Goal: Book appointment/travel/reservation

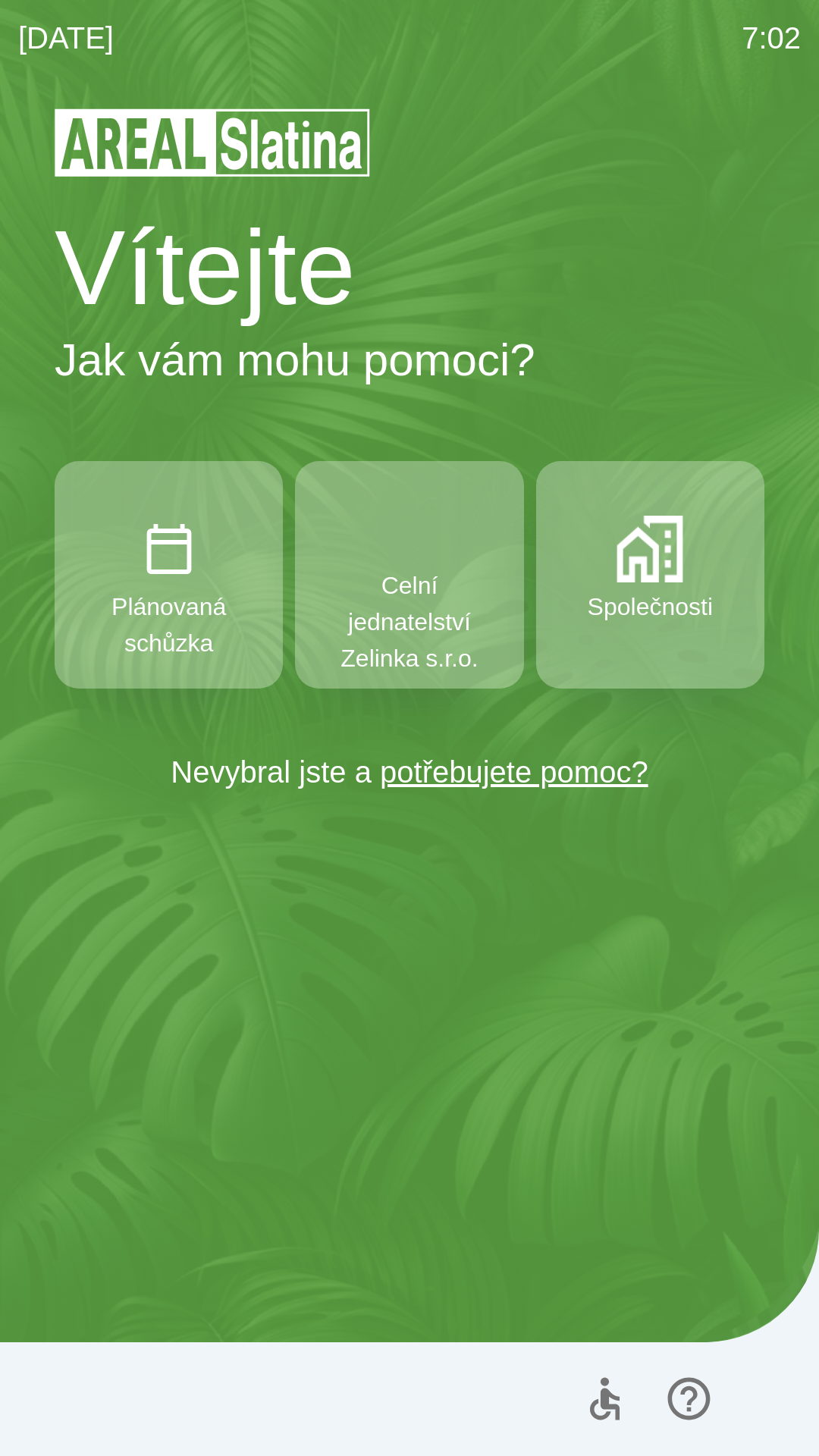
click at [471, 553] on button "Celní jednatelství Zelinka s.r.o." at bounding box center [409, 575] width 228 height 228
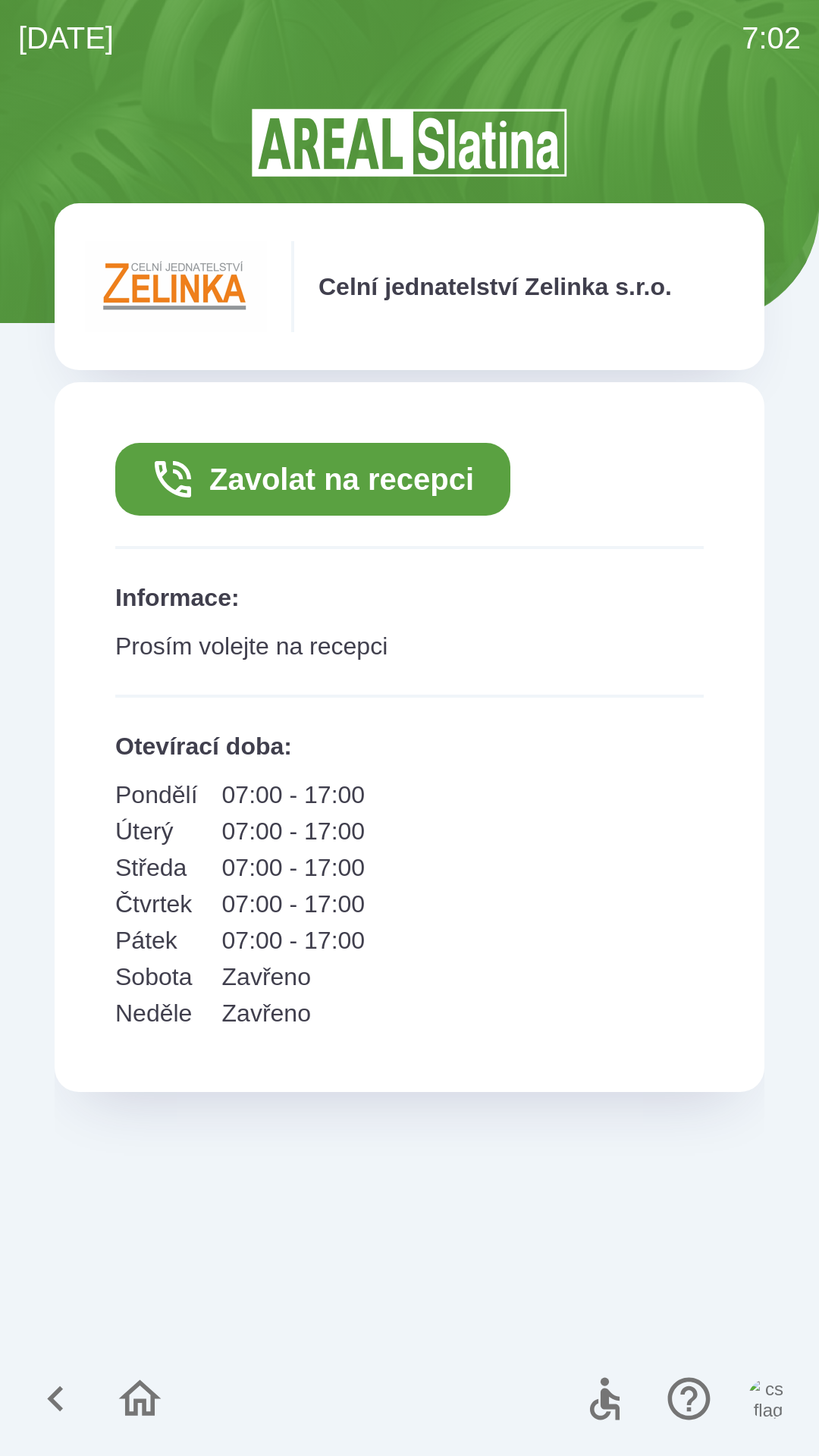
click at [396, 489] on button "Zavolat na recepci" at bounding box center [313, 480] width 396 height 73
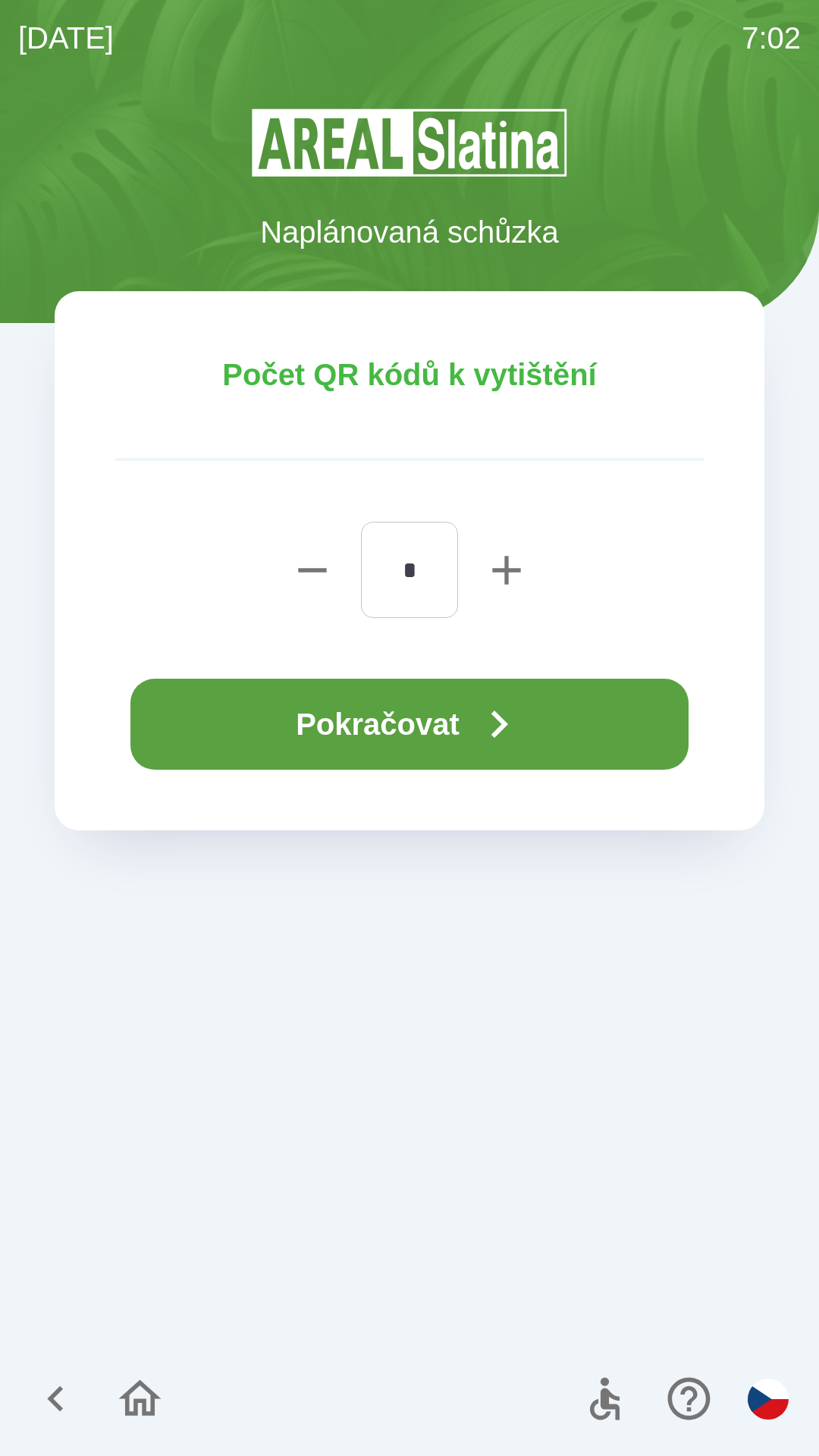
click at [508, 729] on icon "button" at bounding box center [500, 724] width 17 height 27
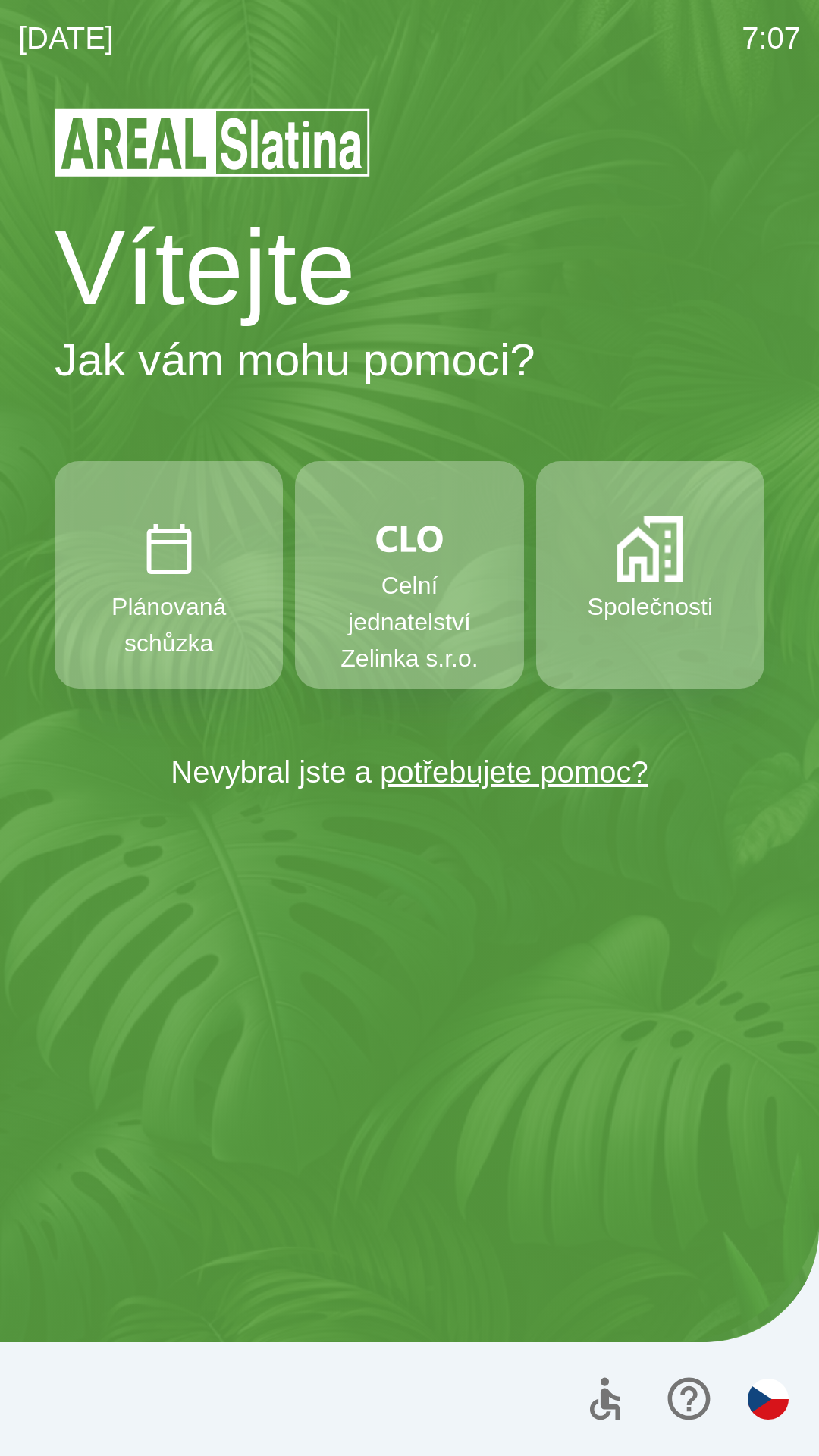
click at [396, 603] on p "Celní jednatelství Zelinka s.r.o." at bounding box center [409, 622] width 156 height 110
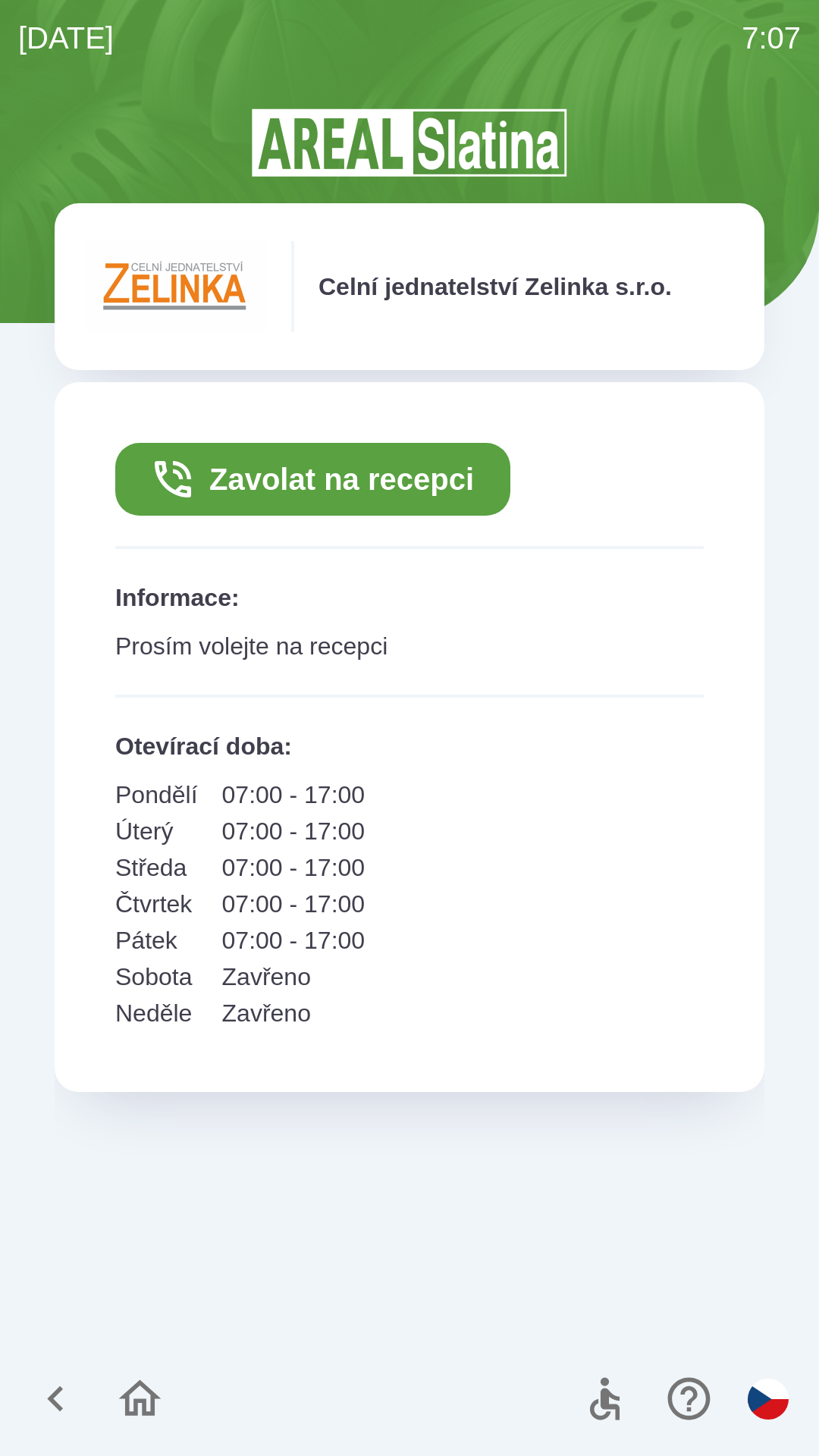
click at [342, 480] on button "Zavolat na recepci" at bounding box center [313, 480] width 396 height 73
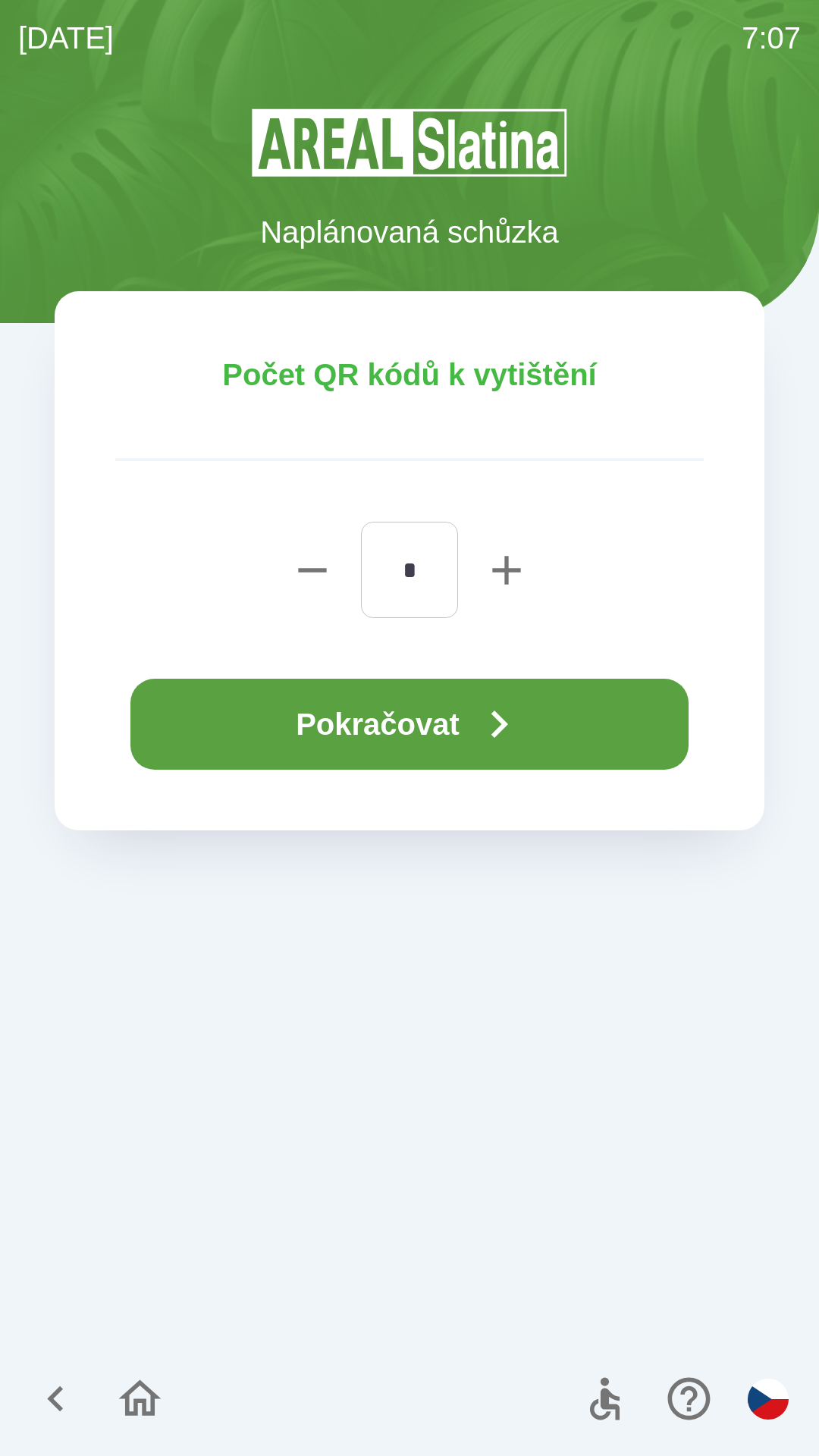
click at [381, 741] on button "Pokračovat" at bounding box center [409, 724] width 558 height 91
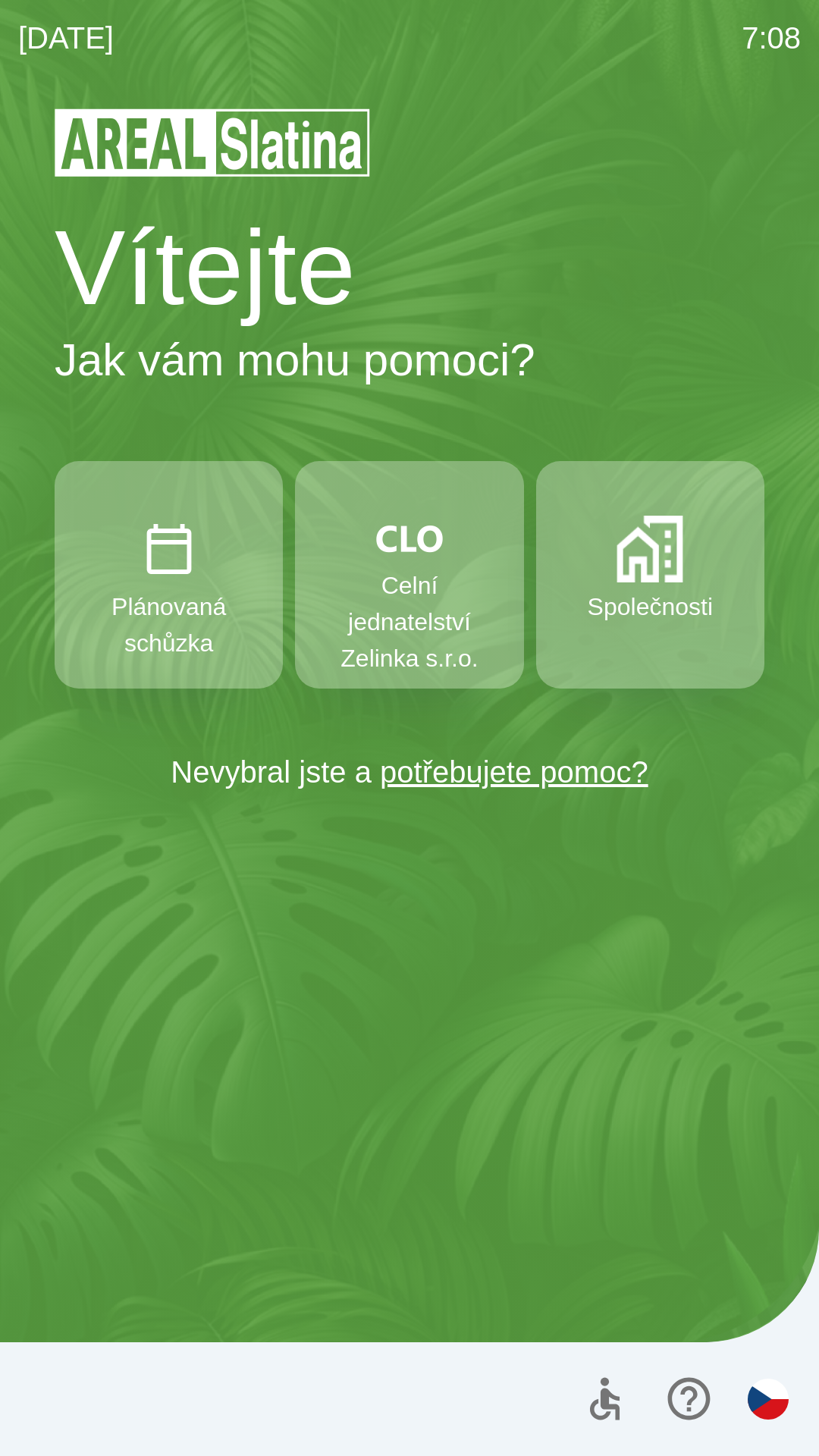
click at [419, 637] on p "Celní jednatelství Zelinka s.r.o." at bounding box center [409, 622] width 156 height 110
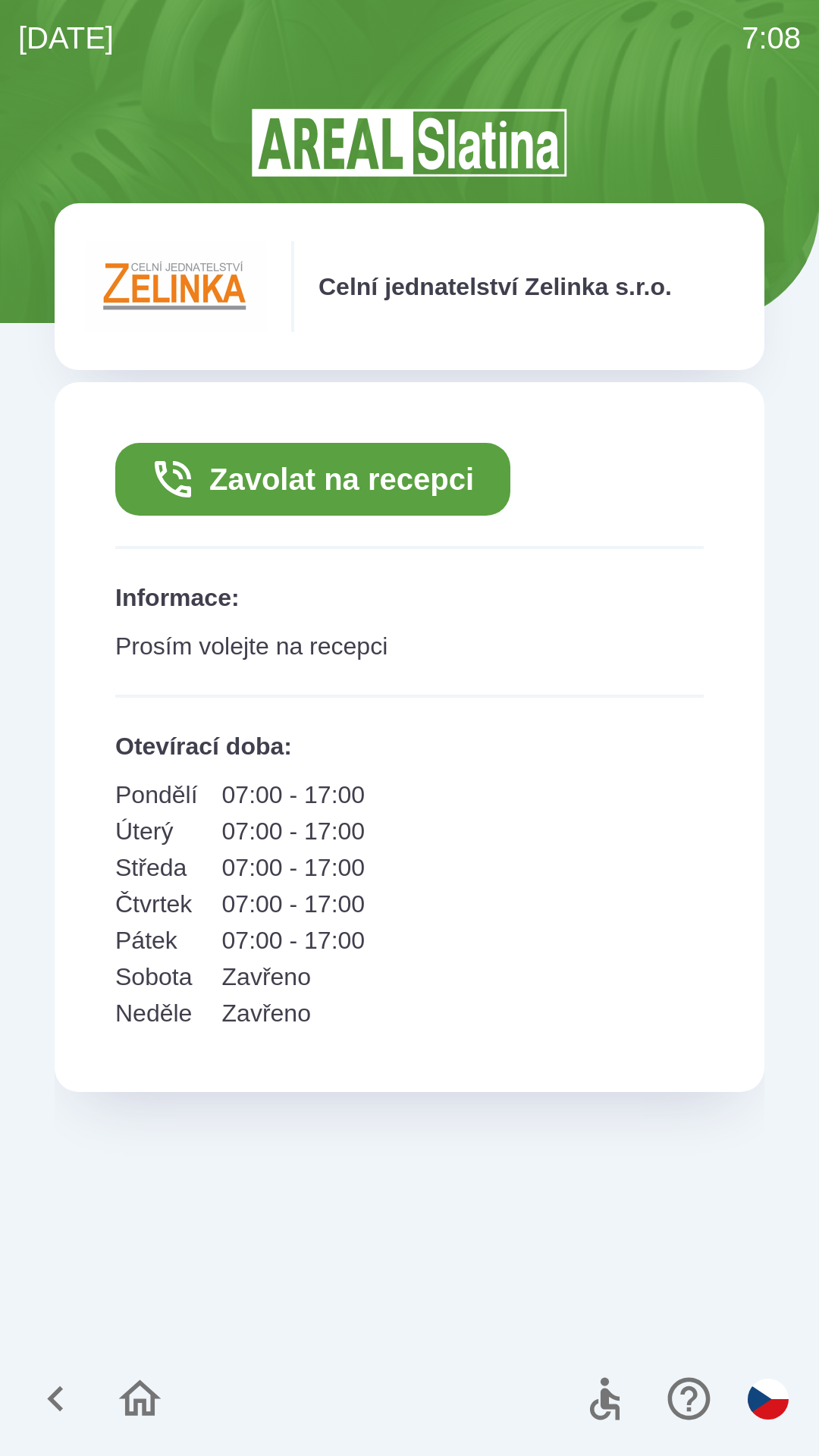
click at [421, 494] on button "Zavolat na recepci" at bounding box center [313, 480] width 396 height 73
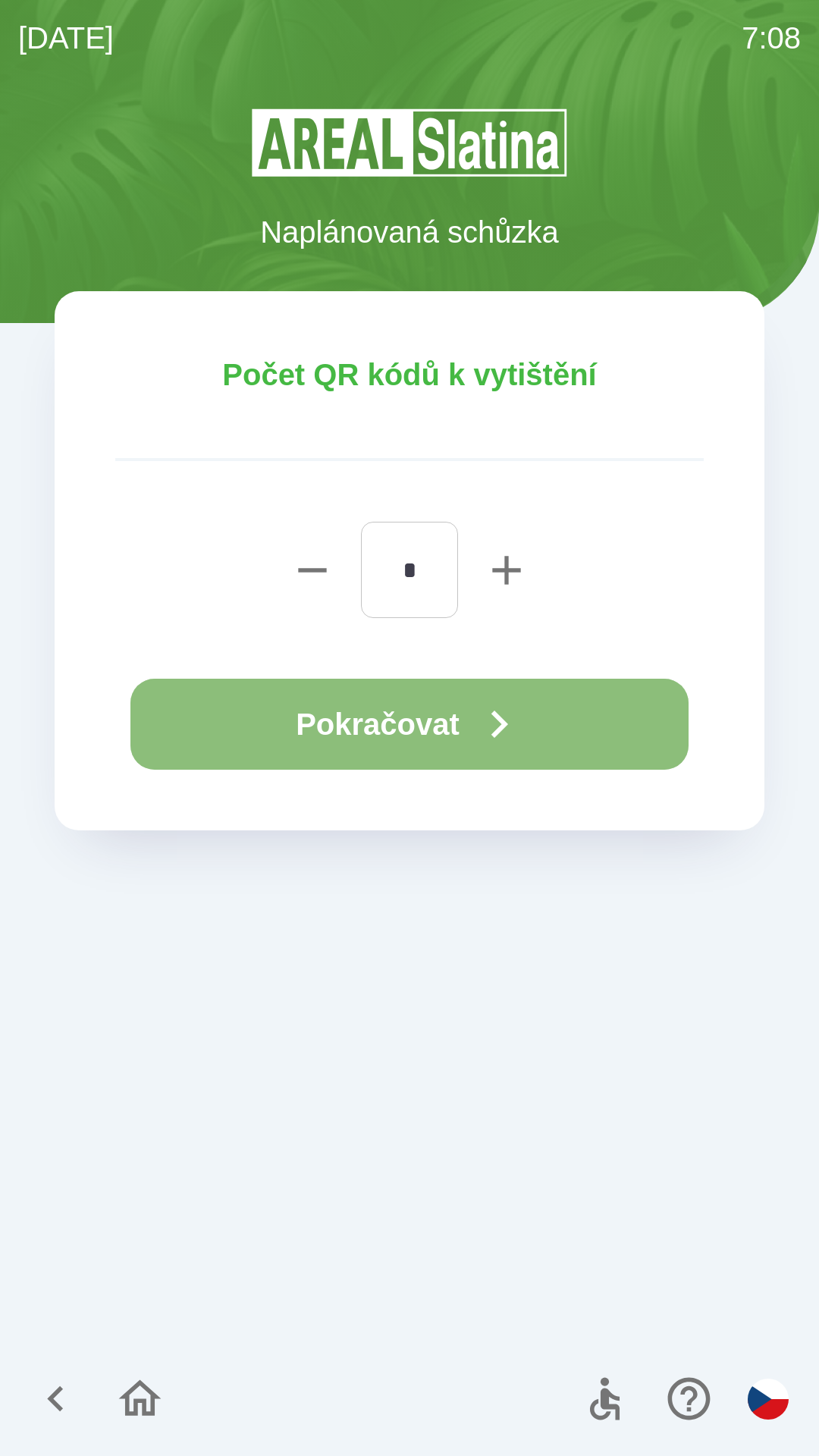
click at [602, 707] on button "Pokračovat" at bounding box center [409, 724] width 558 height 91
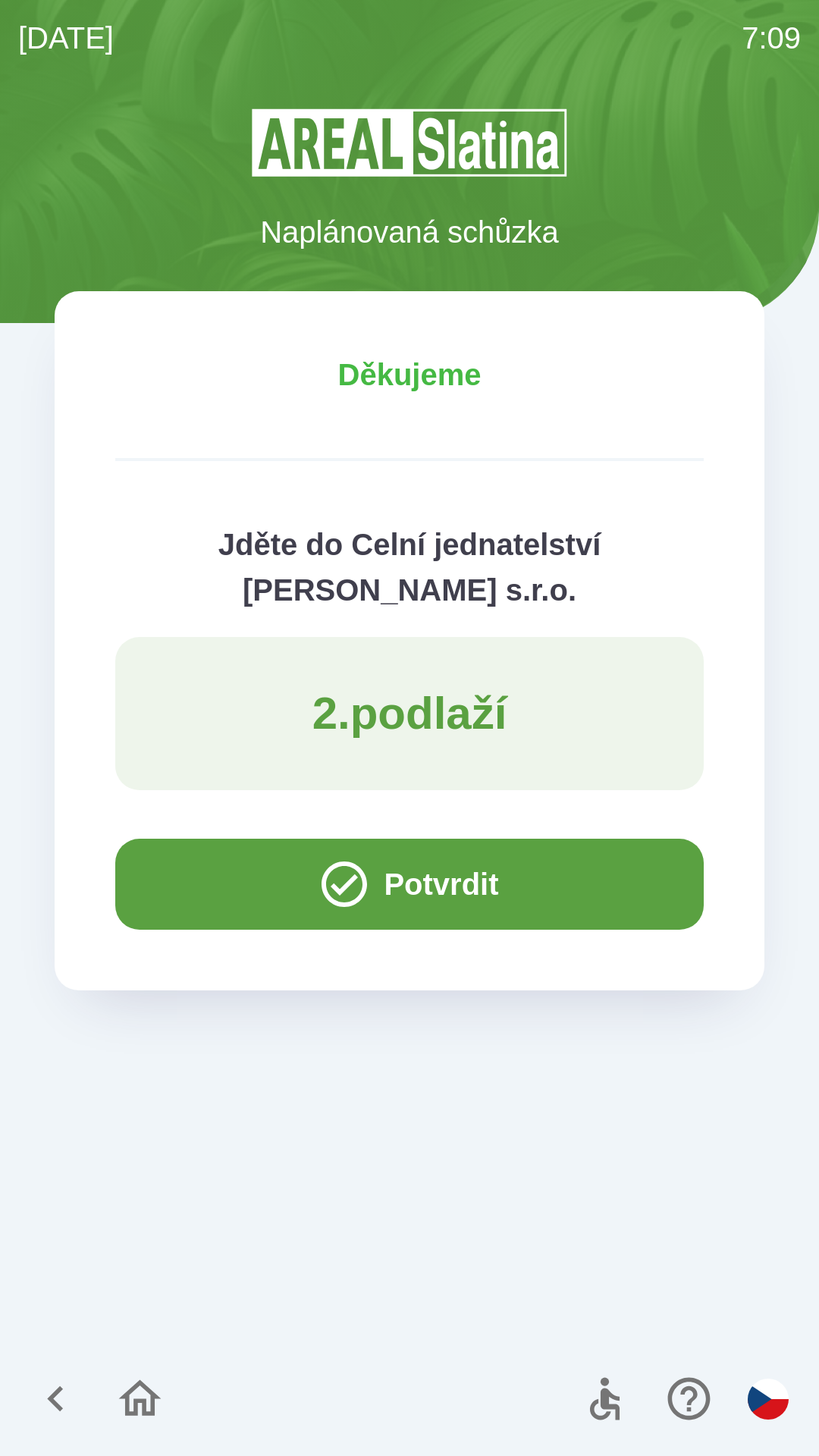
click at [476, 882] on button "Potvrdit" at bounding box center [409, 884] width 589 height 91
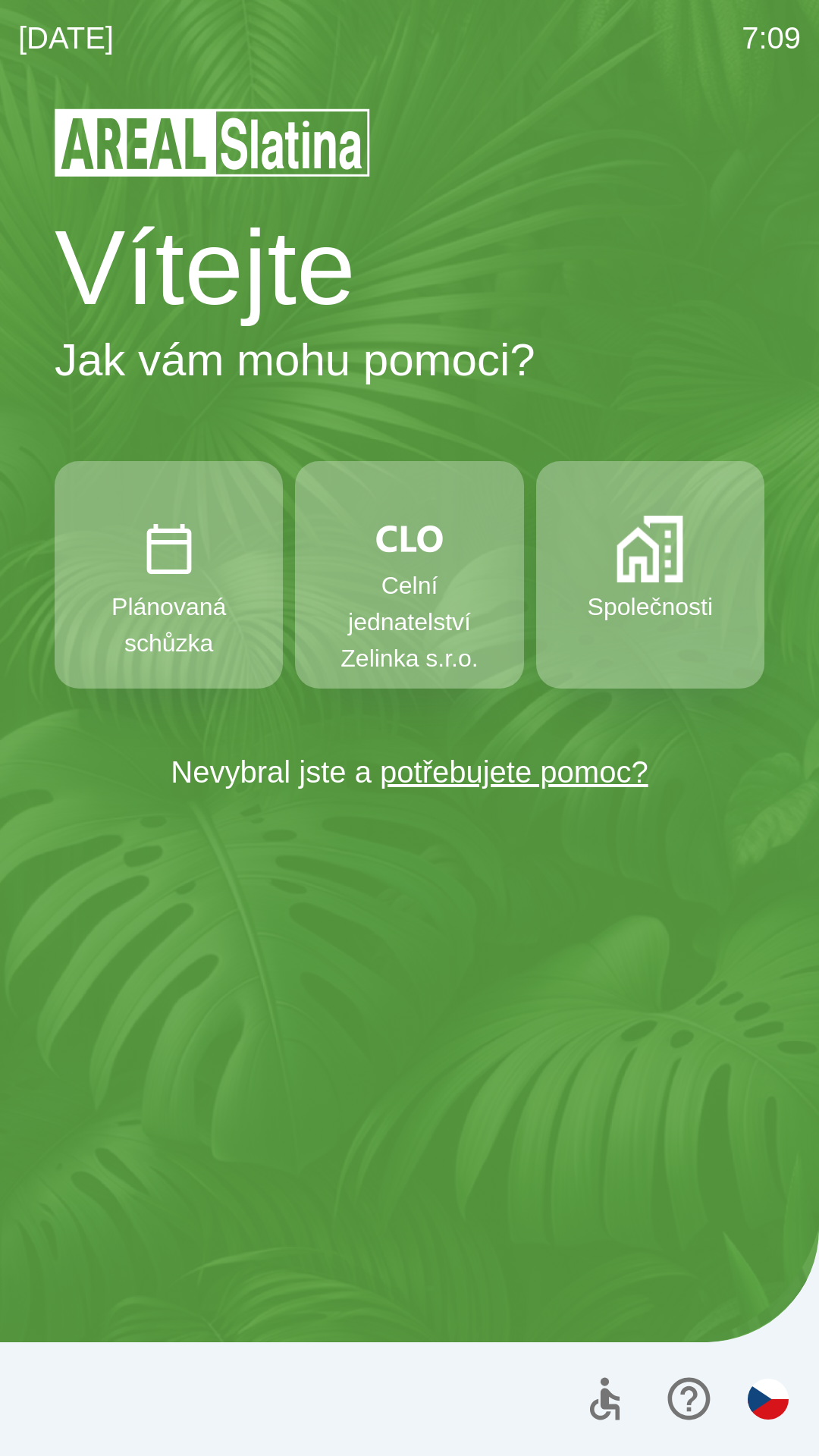
click at [569, 1121] on div "Vítejte Jak vám mohu pomoci? Plánovaná schůzka Celní jednatelství [PERSON_NAME]…" at bounding box center [410, 781] width 783 height 1350
click at [413, 601] on p "Celní jednatelství Zelinka s.r.o." at bounding box center [409, 622] width 156 height 110
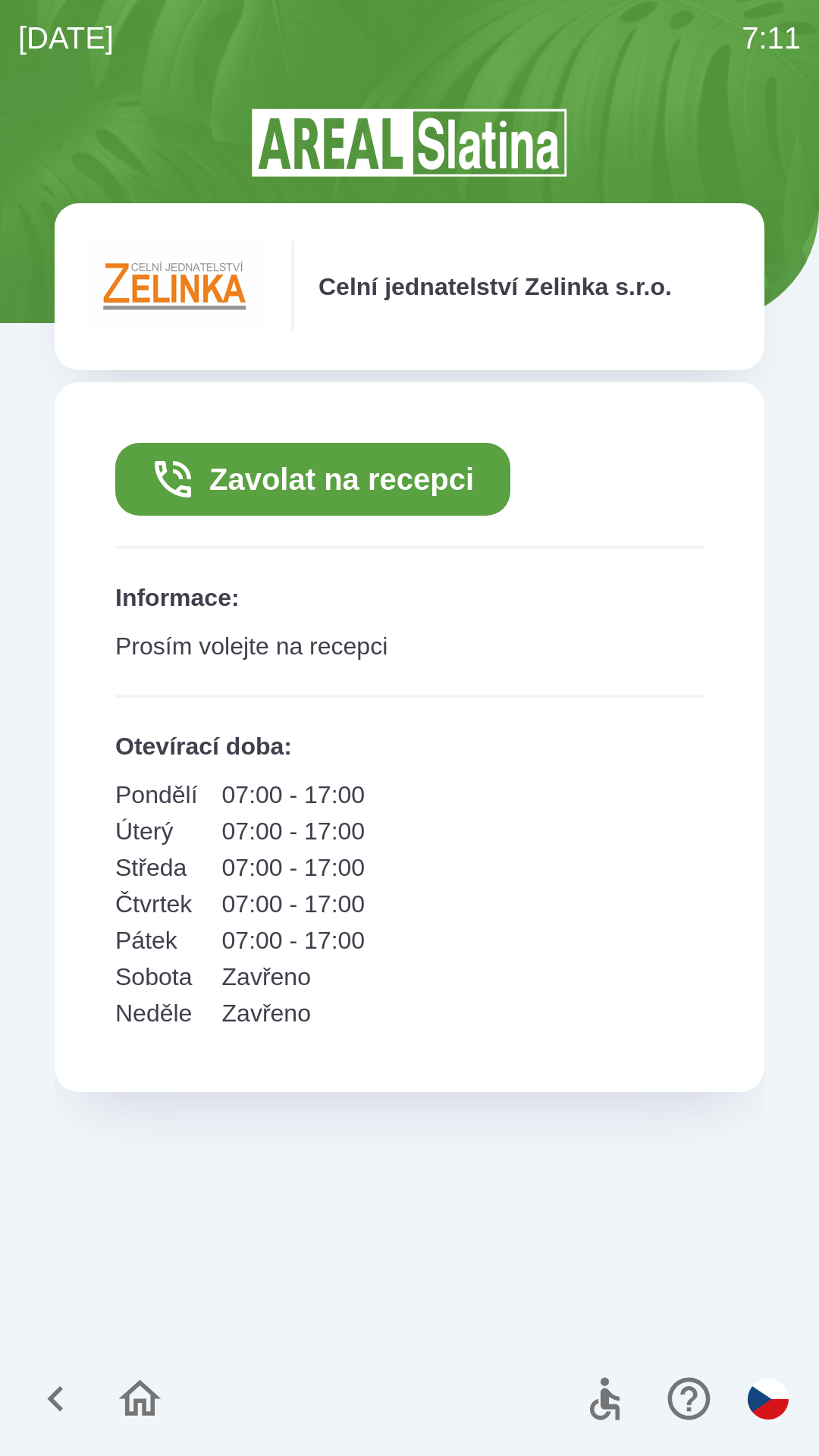
click at [357, 474] on button "Zavolat na recepci" at bounding box center [313, 480] width 396 height 73
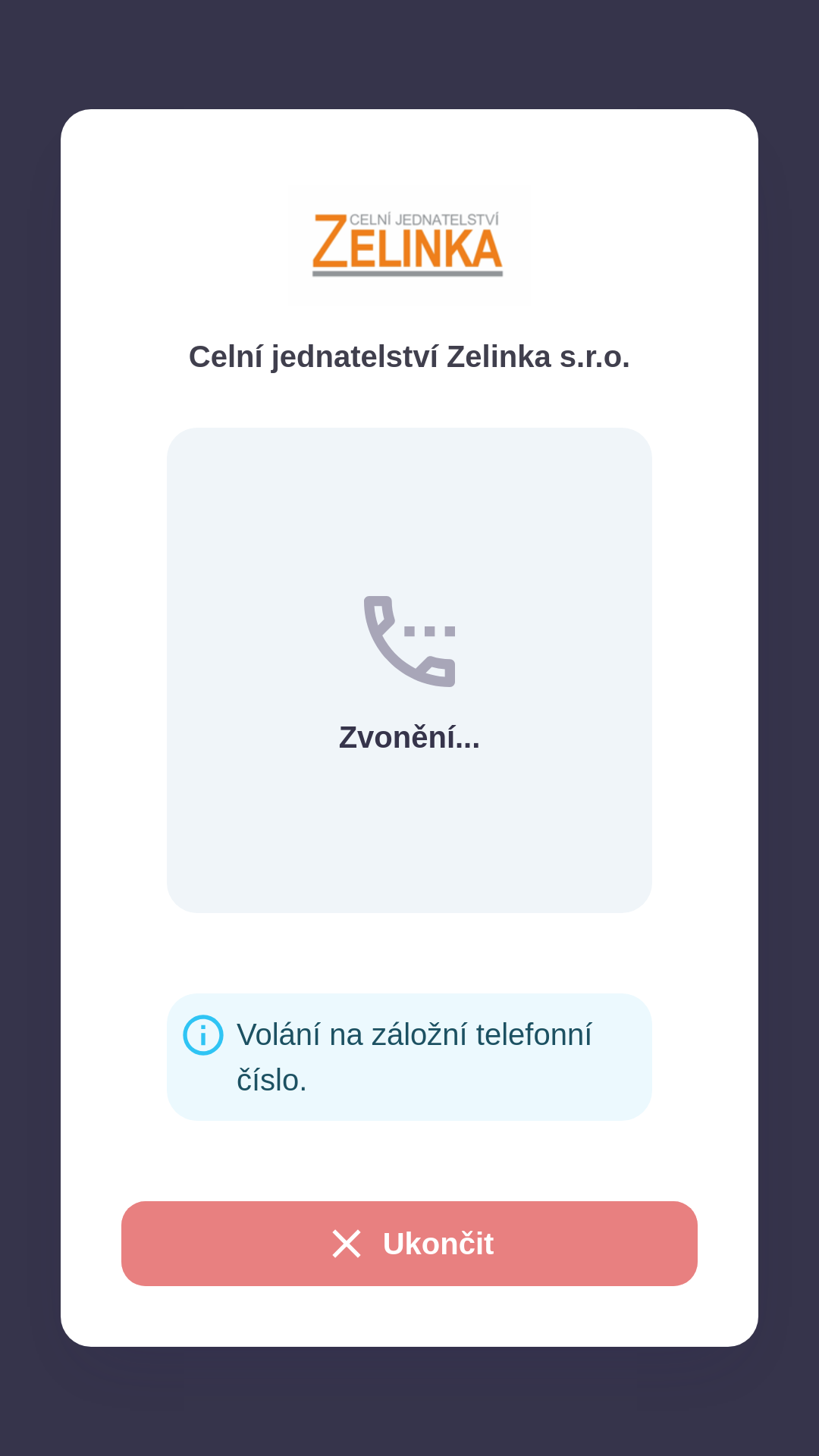
click at [379, 1248] on button "Ukončit" at bounding box center [410, 1243] width 577 height 85
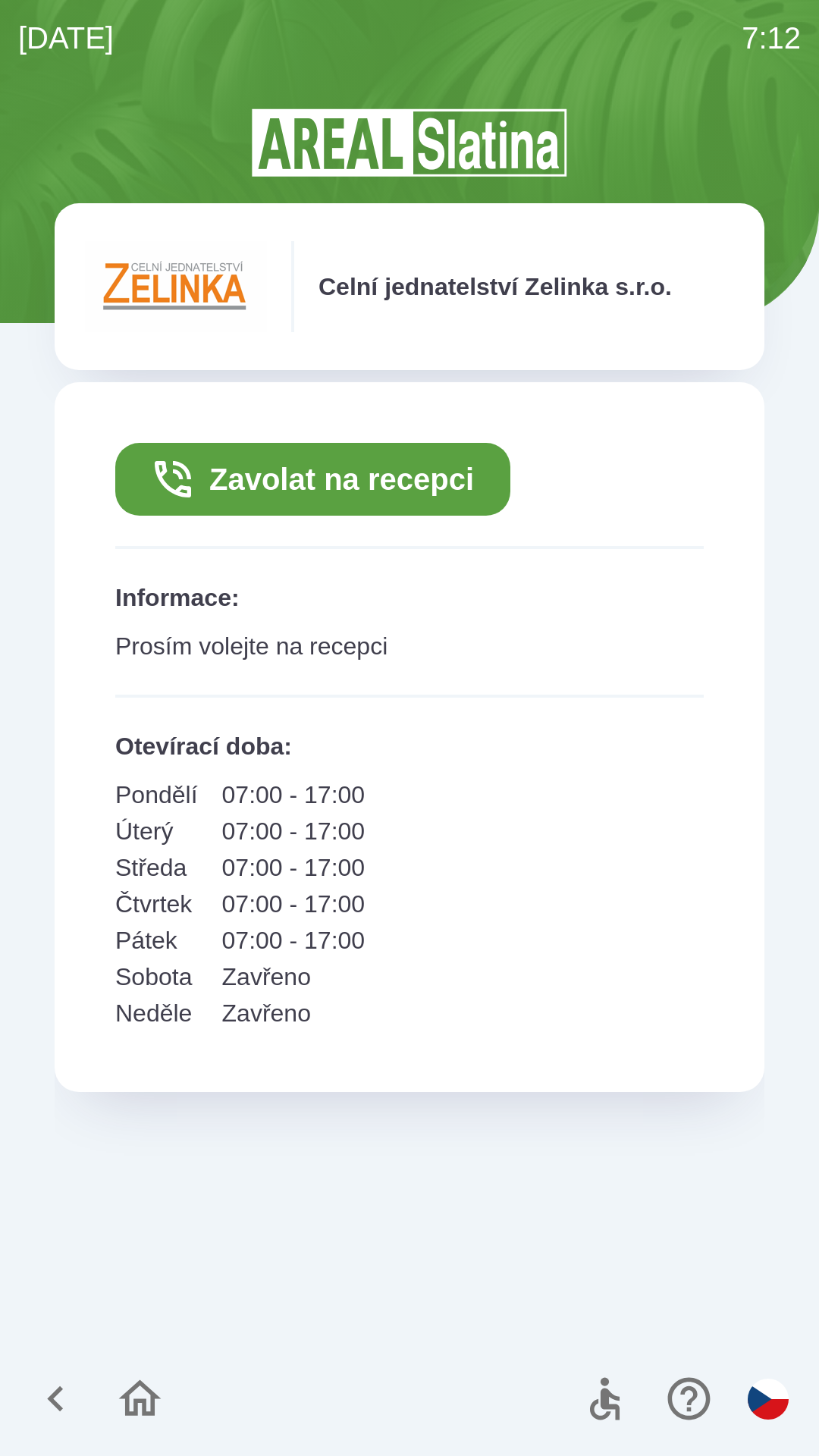
click at [334, 476] on button "Zavolat na recepci" at bounding box center [313, 480] width 396 height 73
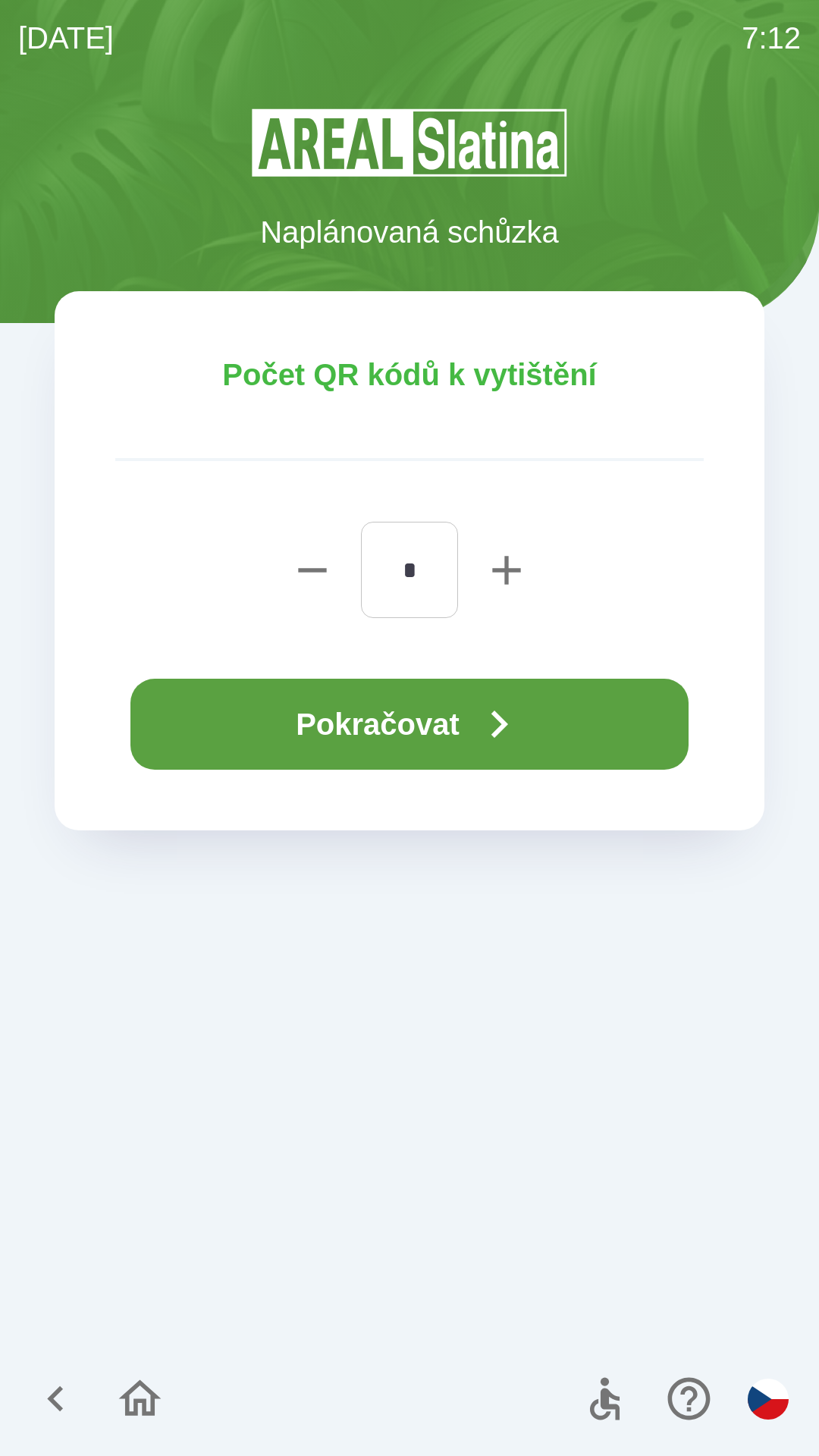
click at [410, 740] on button "Pokračovat" at bounding box center [409, 724] width 558 height 91
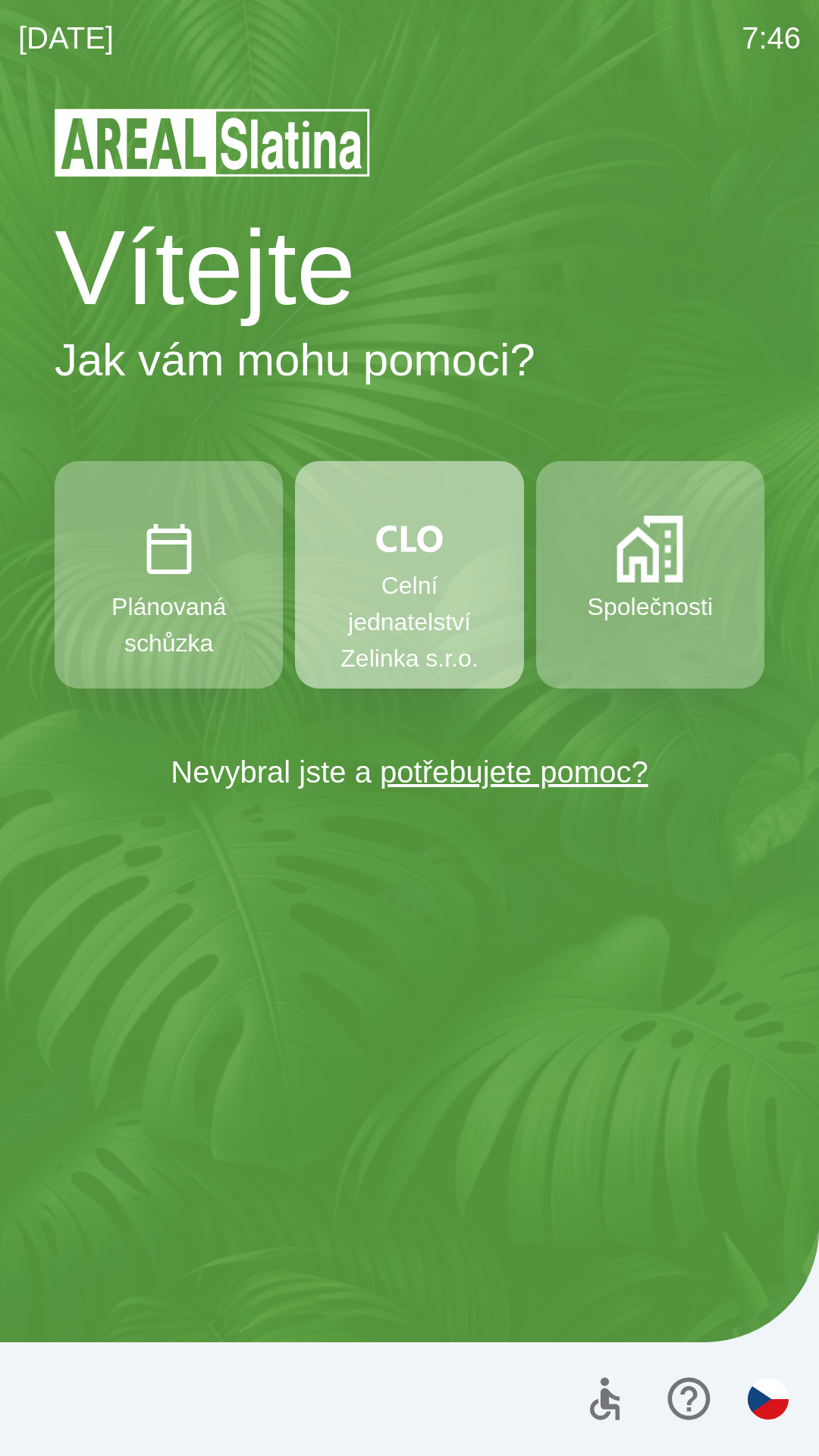
click at [423, 564] on button "Celní jednatelství Zelinka s.r.o." at bounding box center [409, 575] width 228 height 228
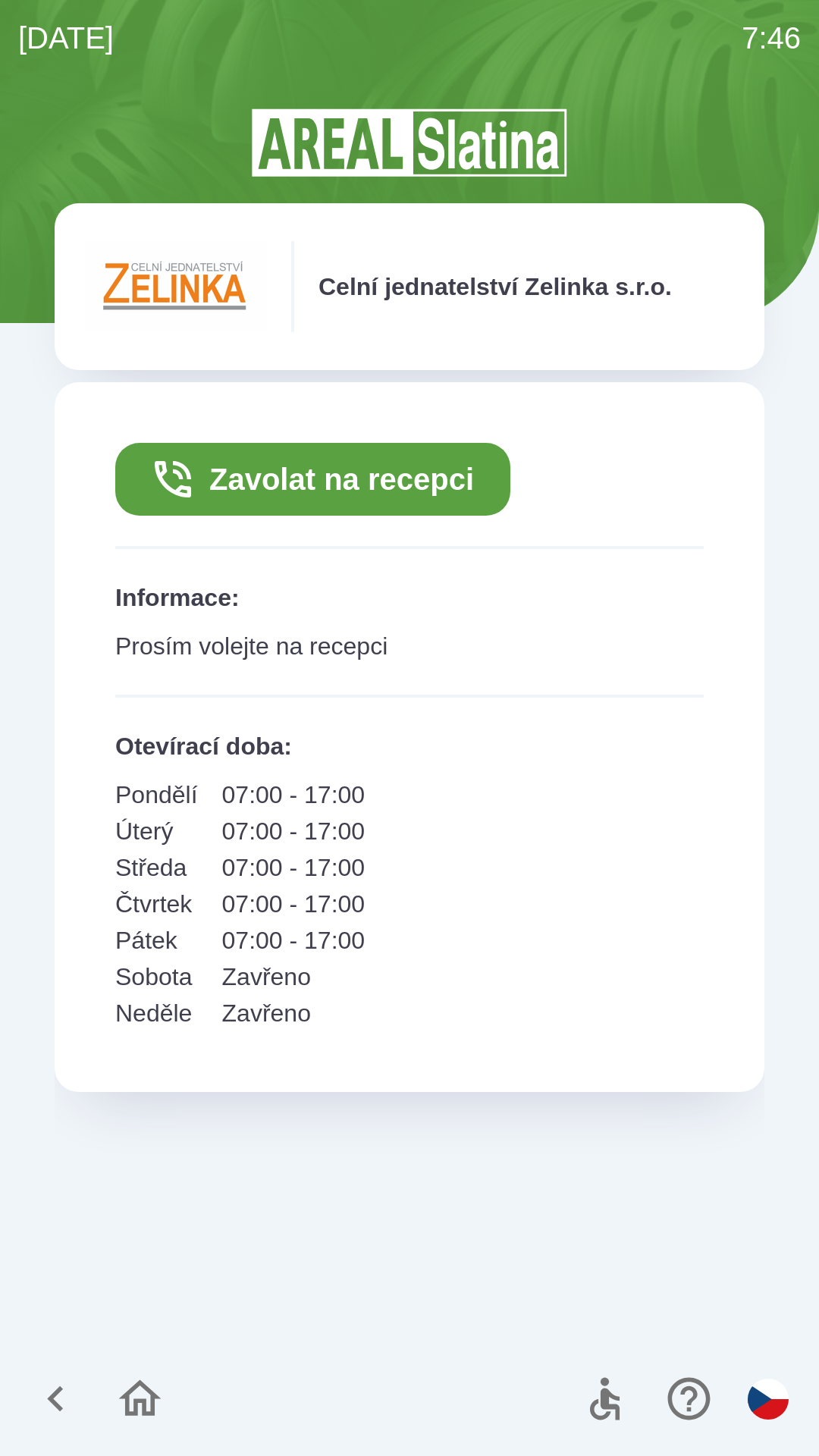
click at [62, 1390] on icon "button" at bounding box center [55, 1399] width 16 height 25
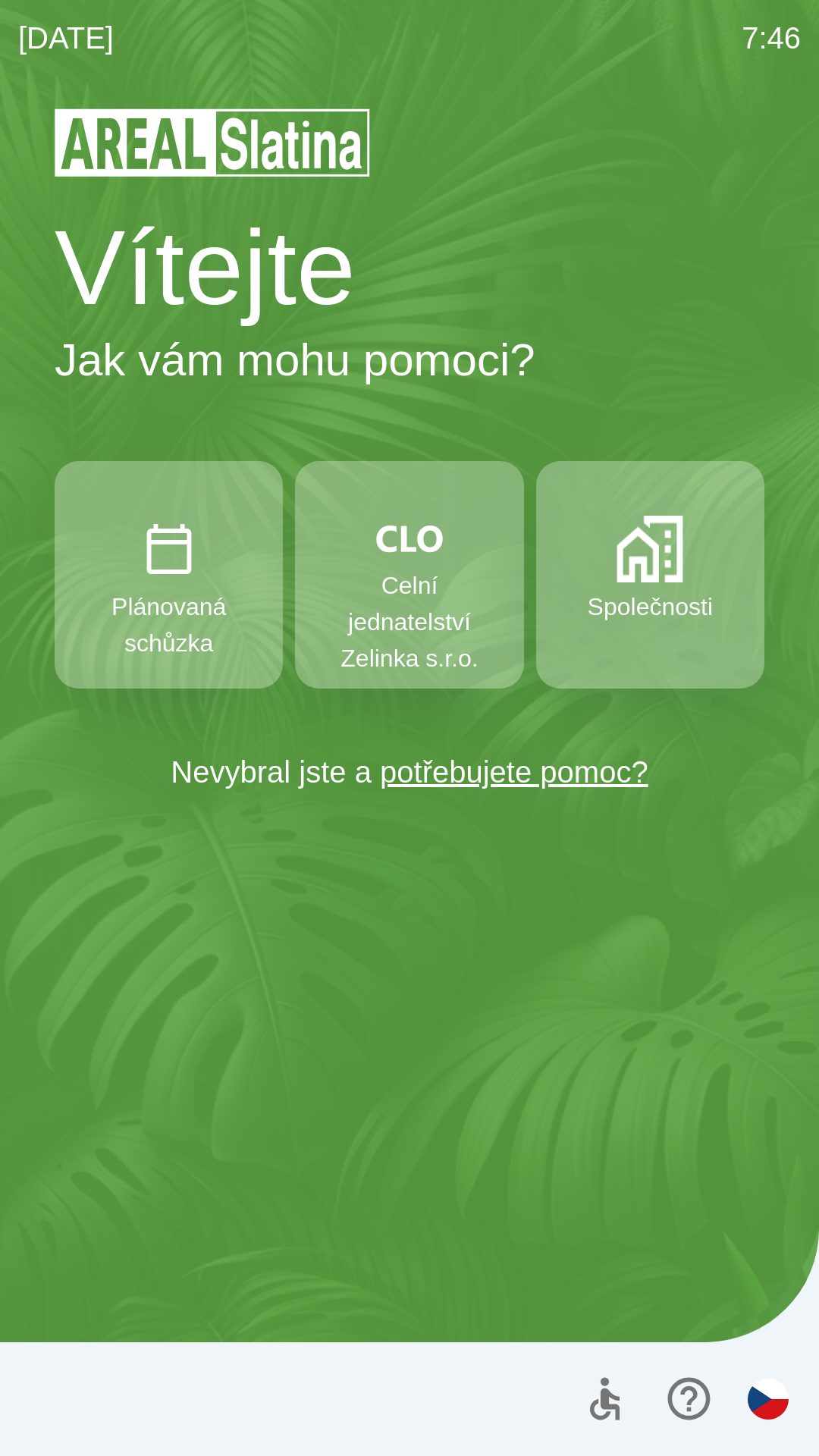
click at [693, 590] on p "Společnosti" at bounding box center [651, 607] width 126 height 37
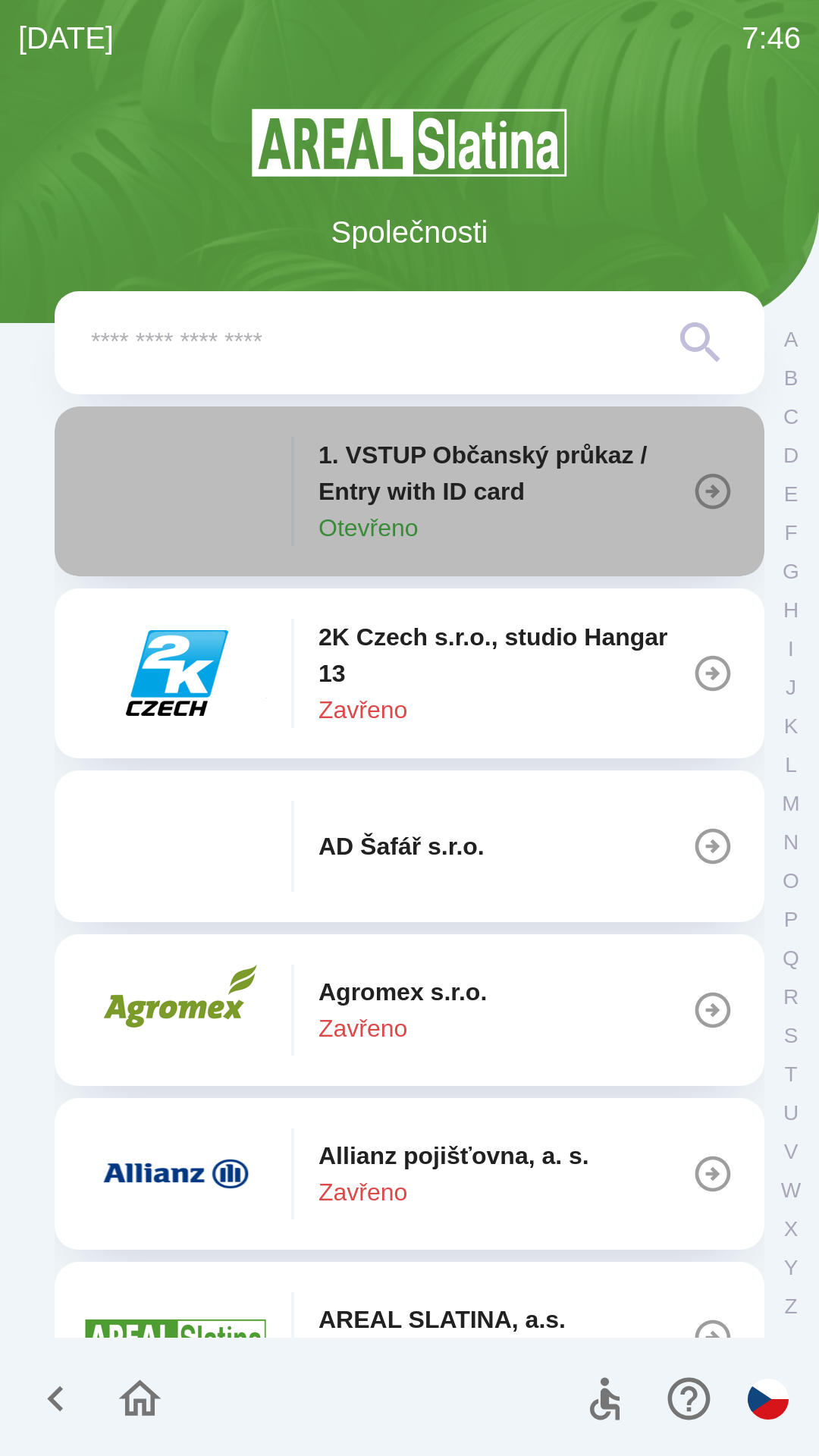
click at [489, 480] on p "1. VSTUP Občanský průkaz / Entry with ID card" at bounding box center [505, 473] width 373 height 73
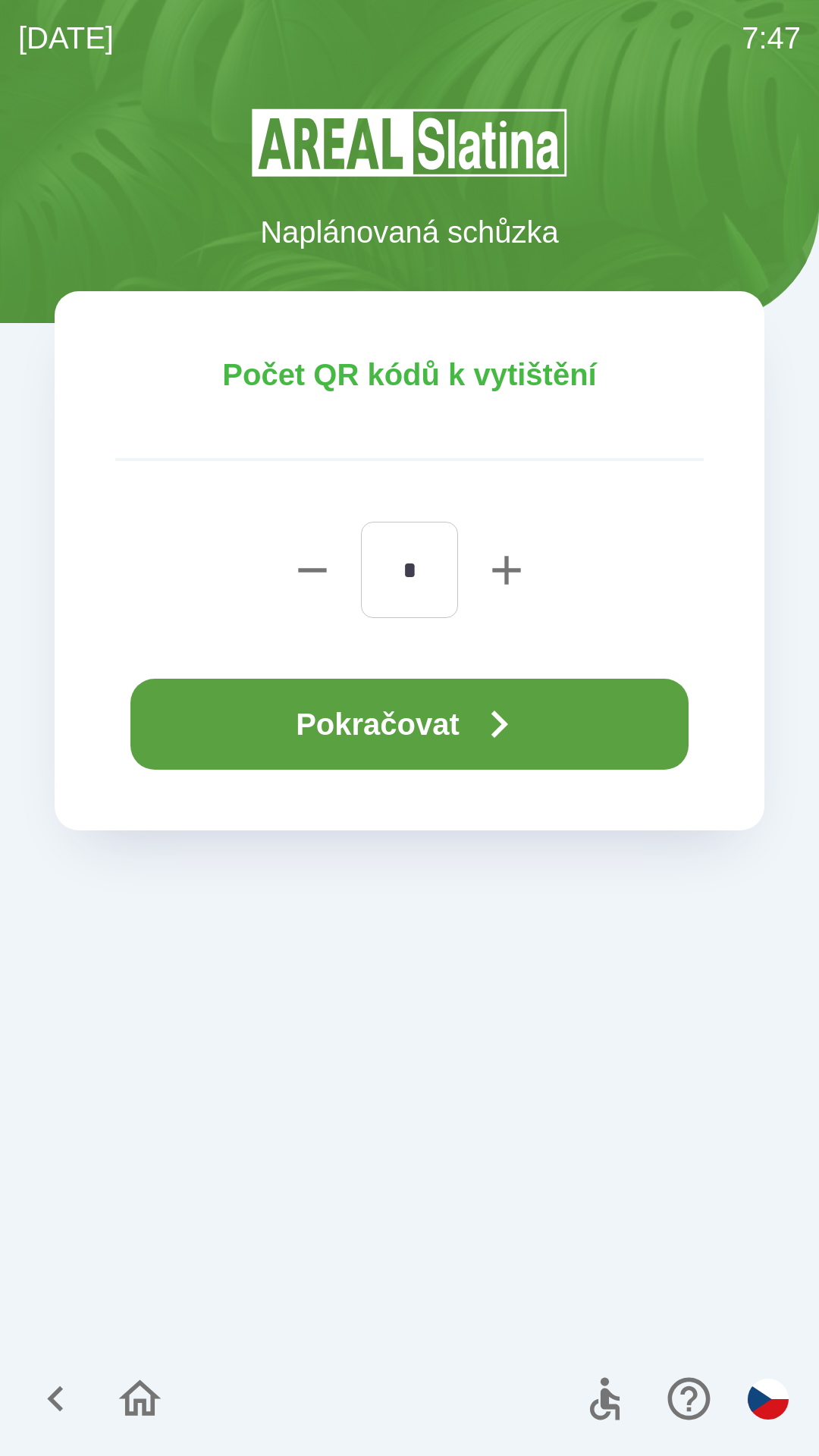
click at [47, 1406] on icon "button" at bounding box center [56, 1399] width 51 height 51
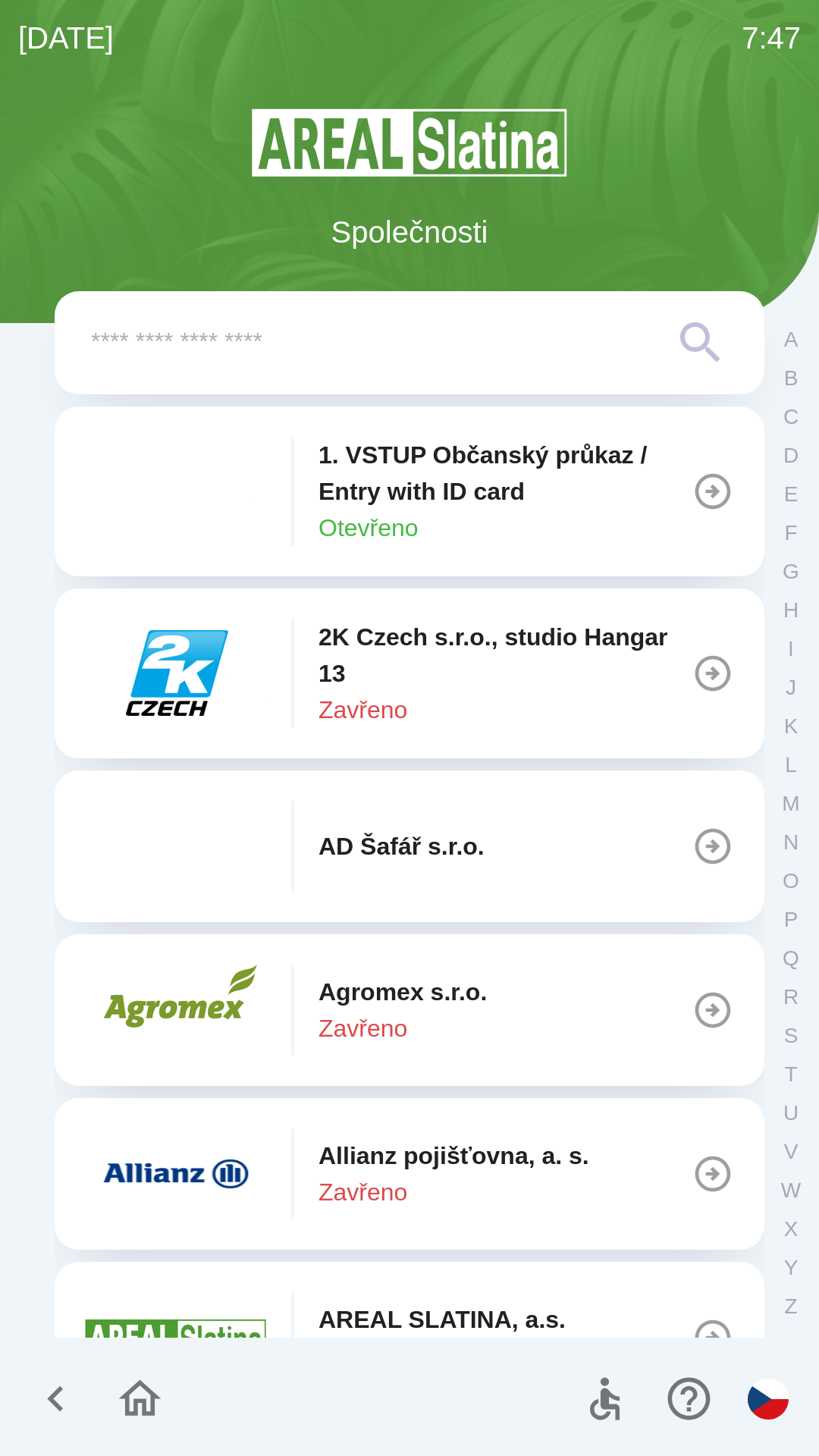
click at [46, 1406] on icon "button" at bounding box center [56, 1399] width 51 height 51
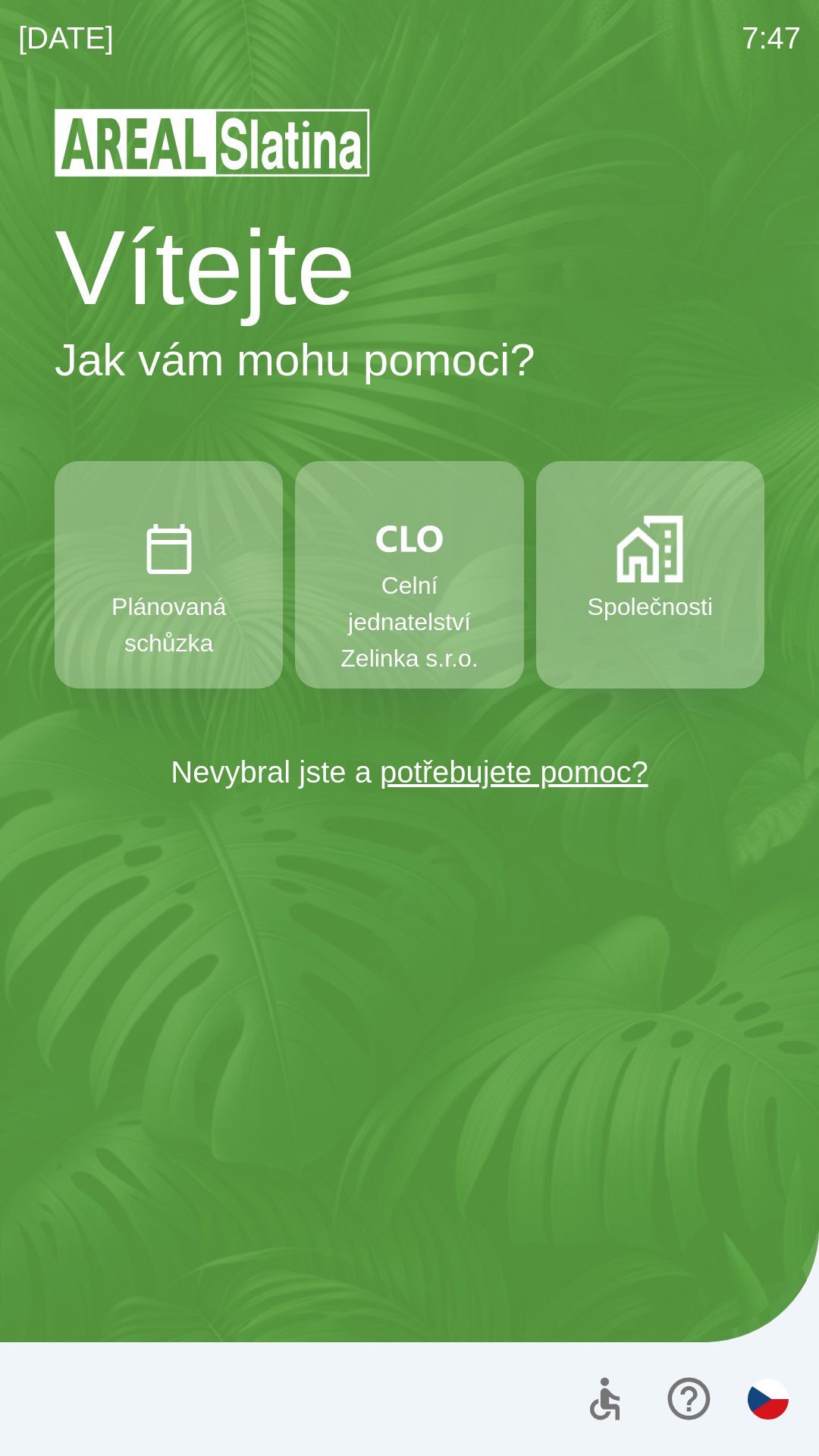
click at [676, 585] on button "Společnosti" at bounding box center [650, 575] width 228 height 228
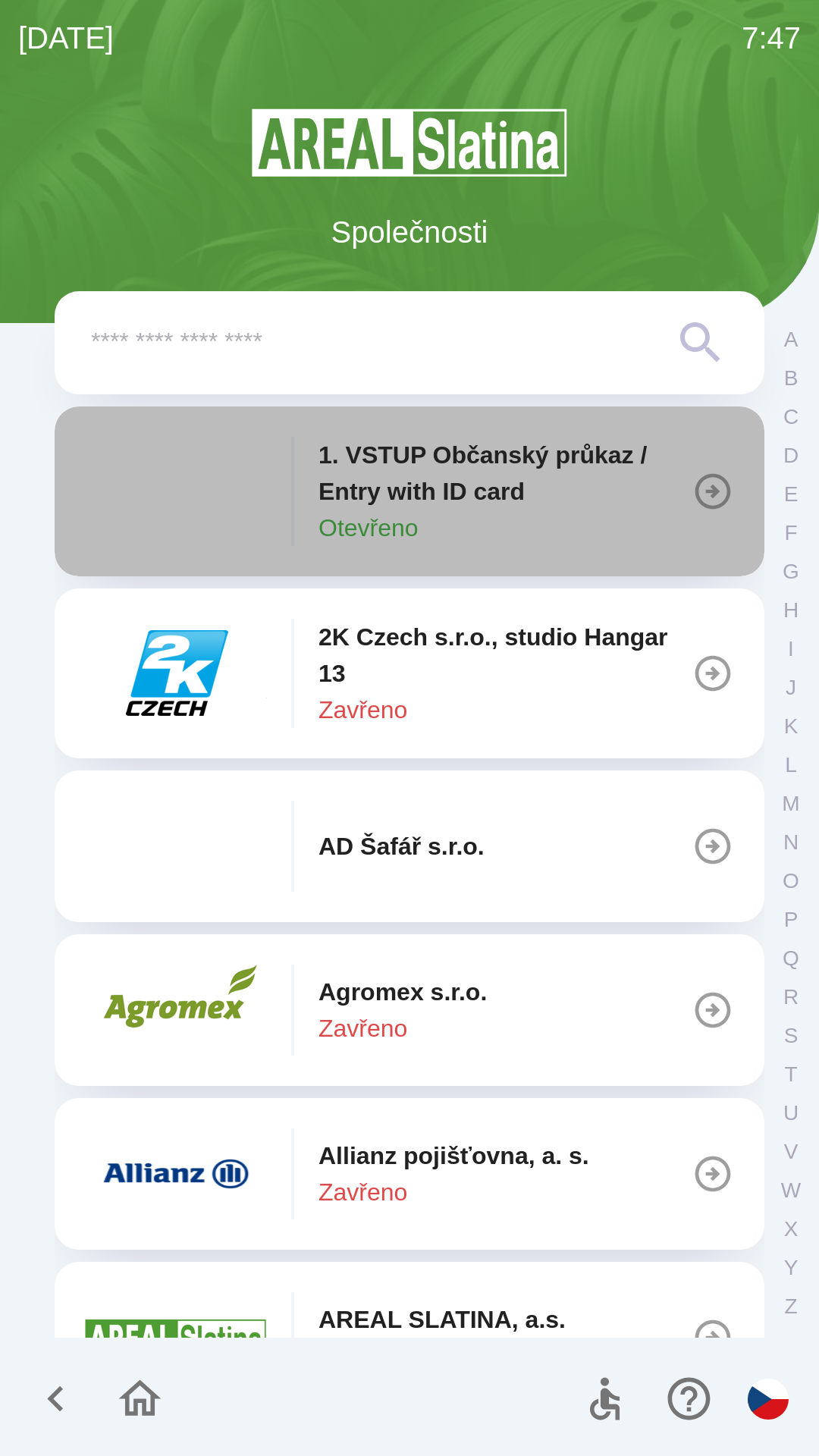
click at [512, 483] on p "1. VSTUP Občanský průkaz / Entry with ID card" at bounding box center [505, 473] width 373 height 73
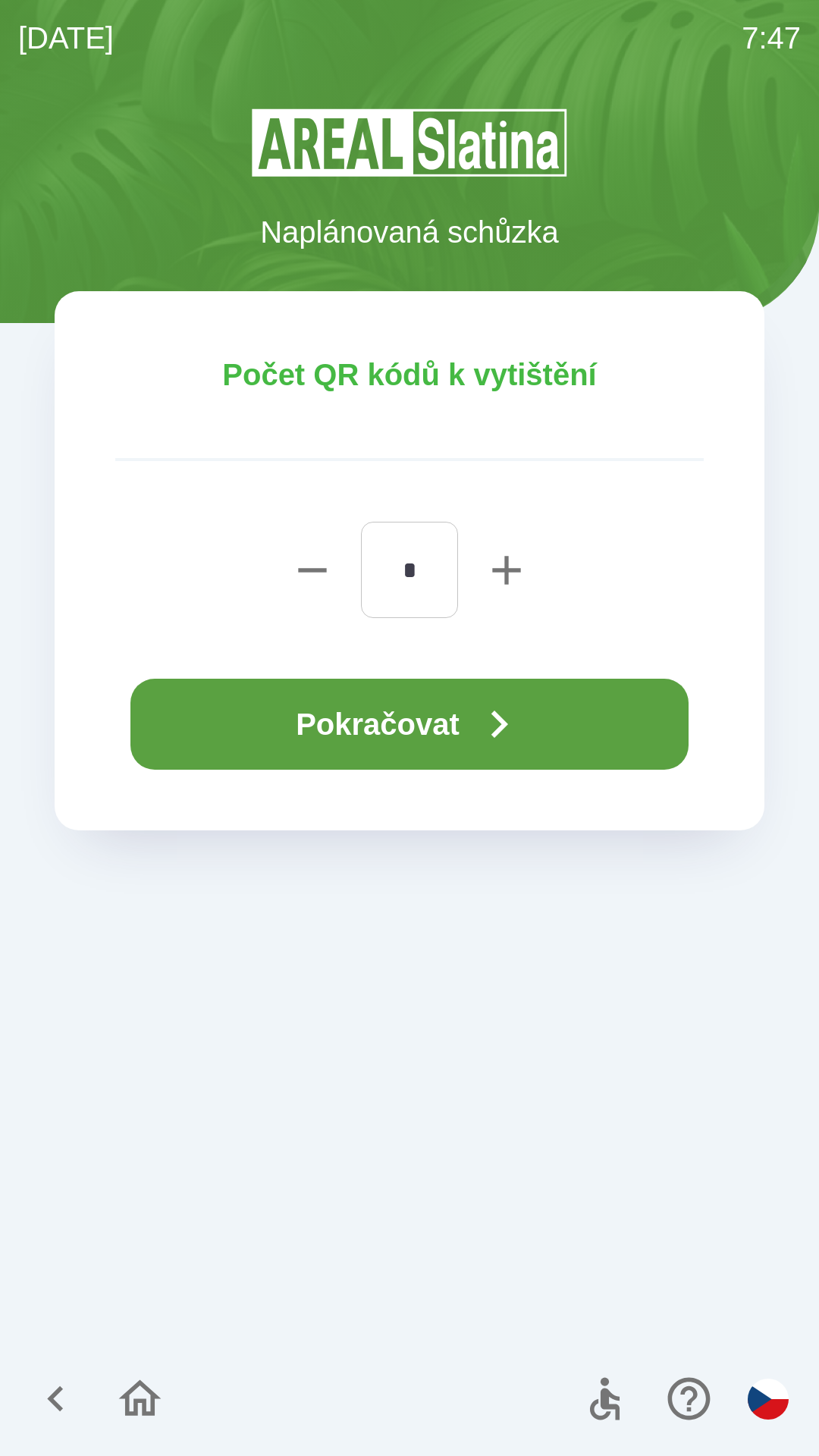
click at [43, 1389] on icon "button" at bounding box center [56, 1399] width 51 height 51
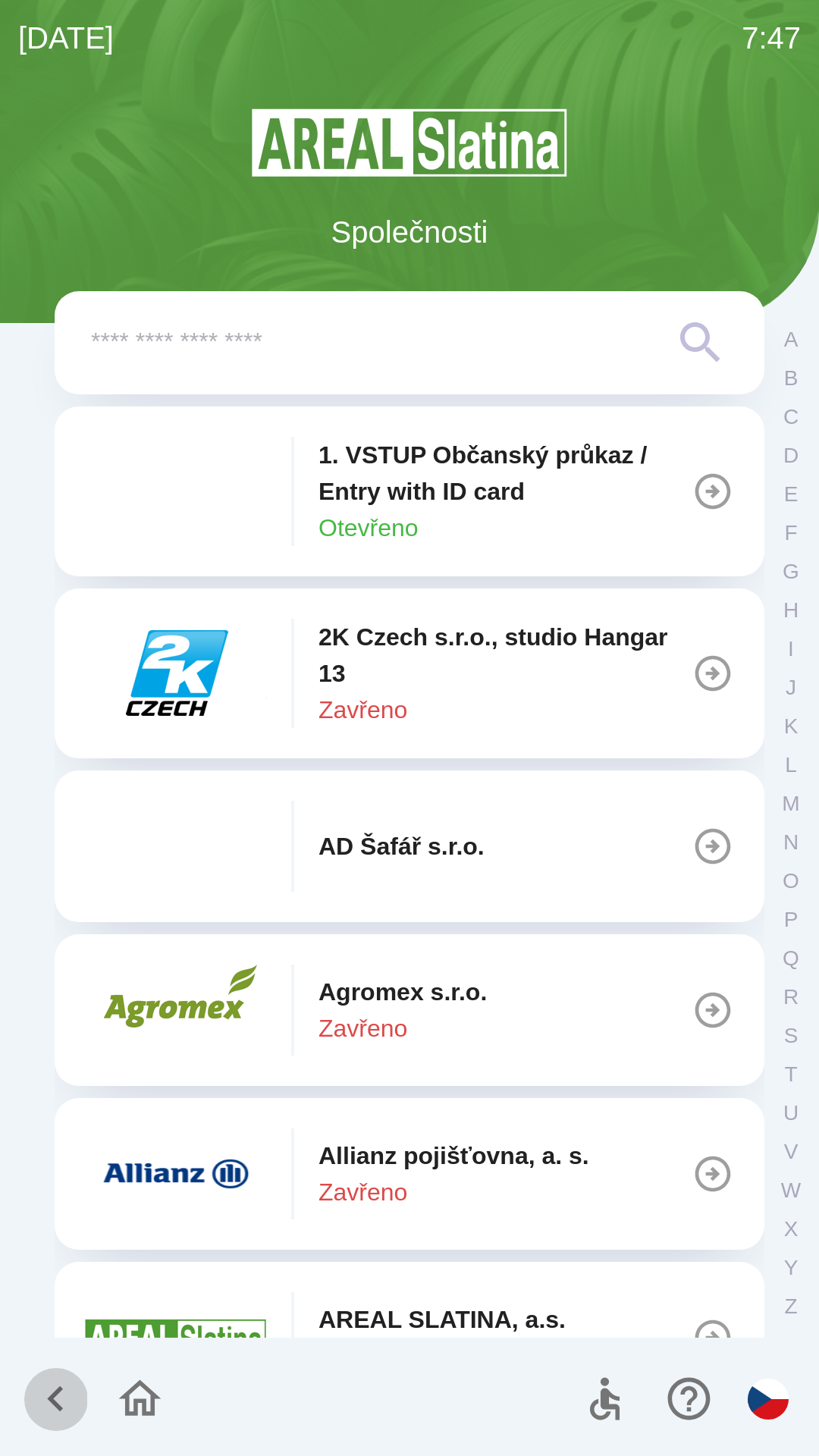
click at [45, 1380] on icon "button" at bounding box center [56, 1399] width 51 height 51
